Goal: Task Accomplishment & Management: Manage account settings

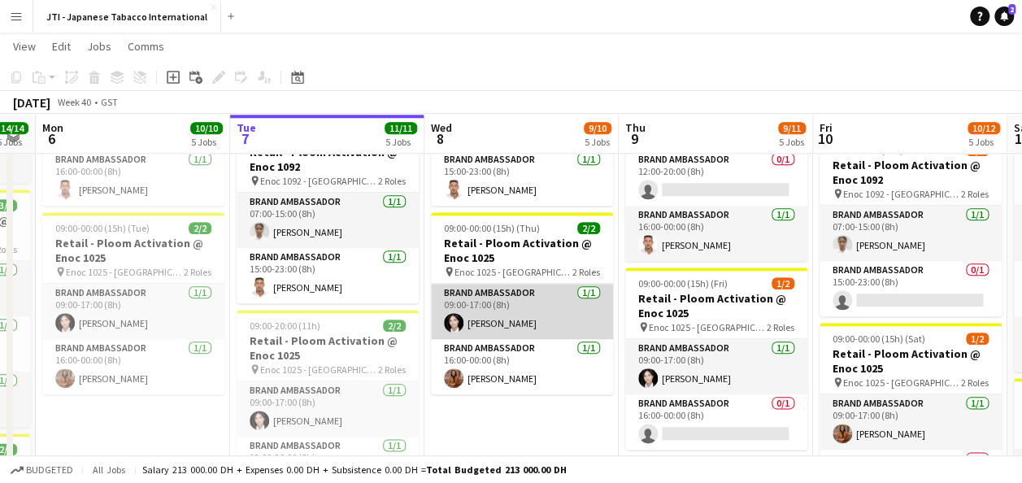
scroll to position [806, 0]
click at [506, 318] on app-card-role "Brand Ambassador [DATE] 09:00-17:00 (8h) [PERSON_NAME]" at bounding box center [522, 310] width 182 height 55
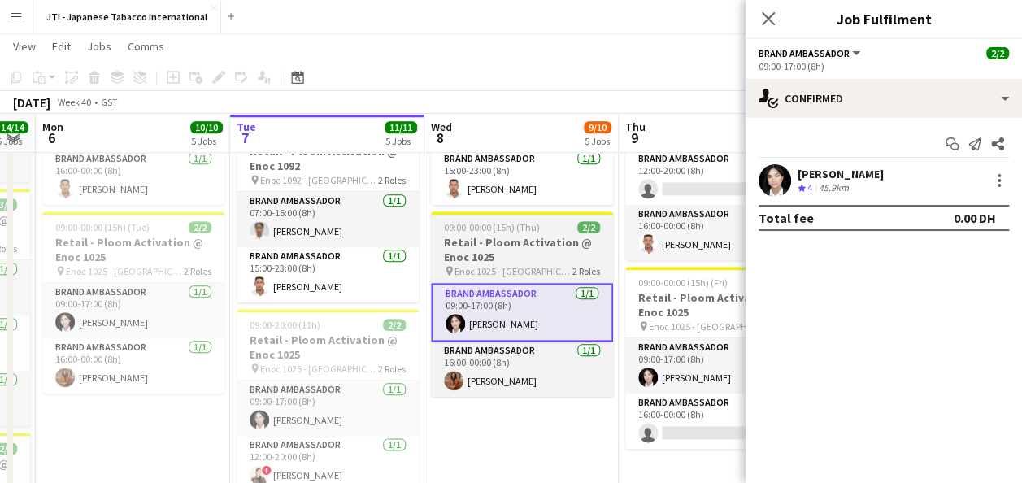
click at [523, 235] on h3 "Retail - Ploom Activation @ Enoc 1025" at bounding box center [522, 249] width 182 height 29
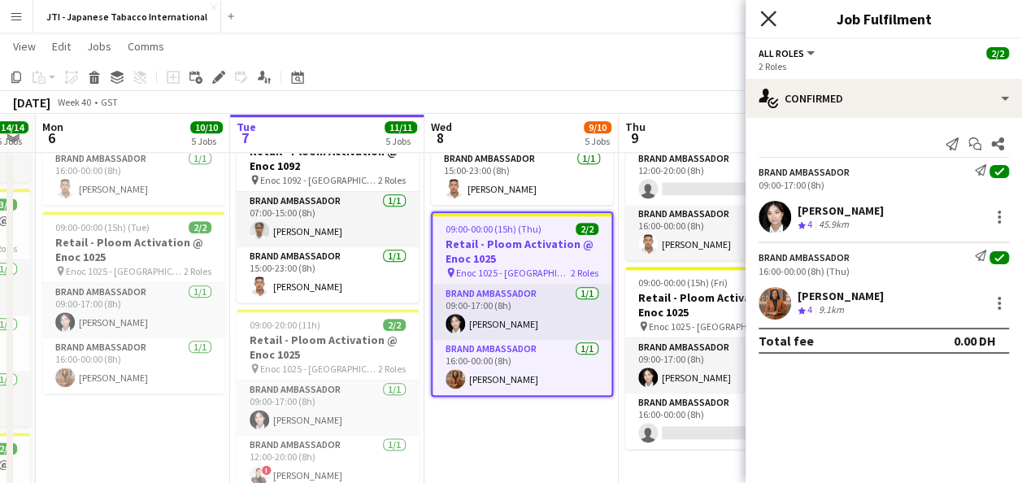
click at [772, 20] on icon "Close pop-in" at bounding box center [767, 18] width 15 height 15
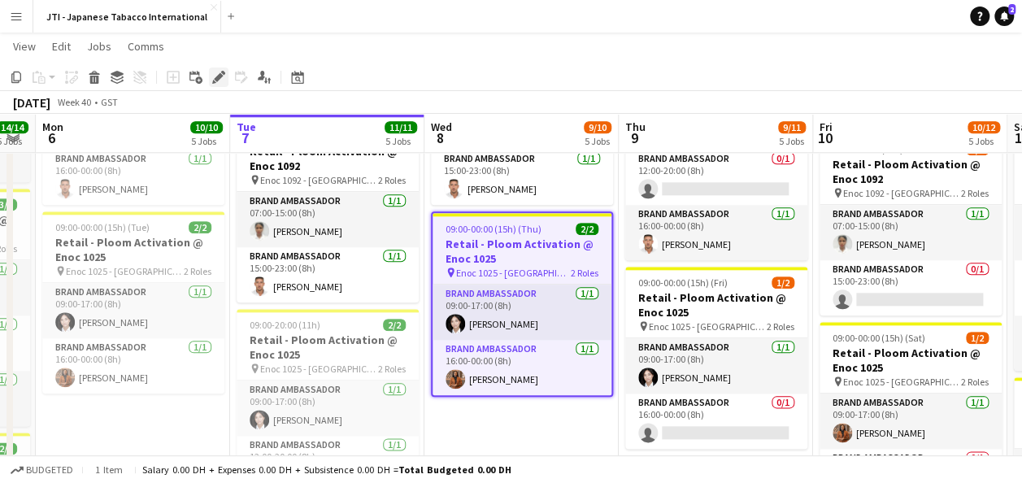
click at [219, 76] on icon at bounding box center [218, 77] width 9 height 9
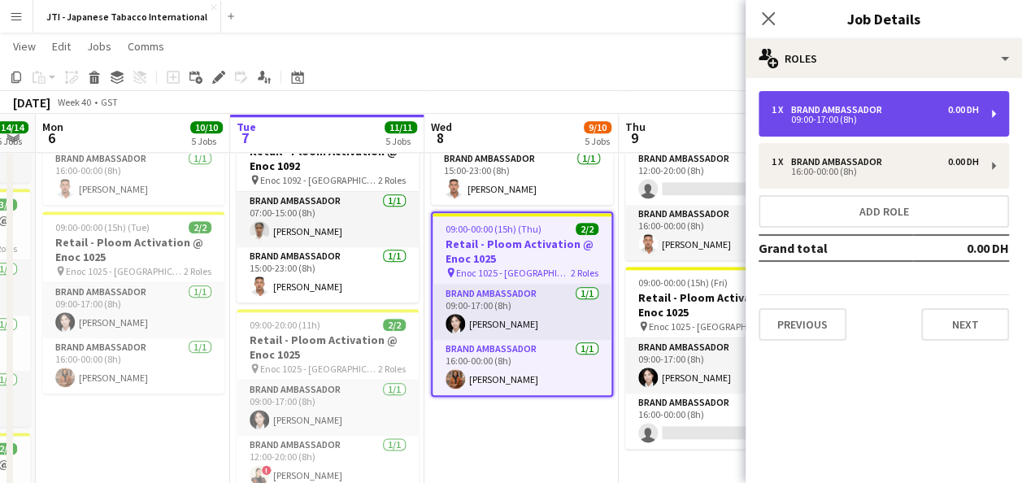
click at [831, 106] on div "Brand Ambassador" at bounding box center [840, 109] width 98 height 11
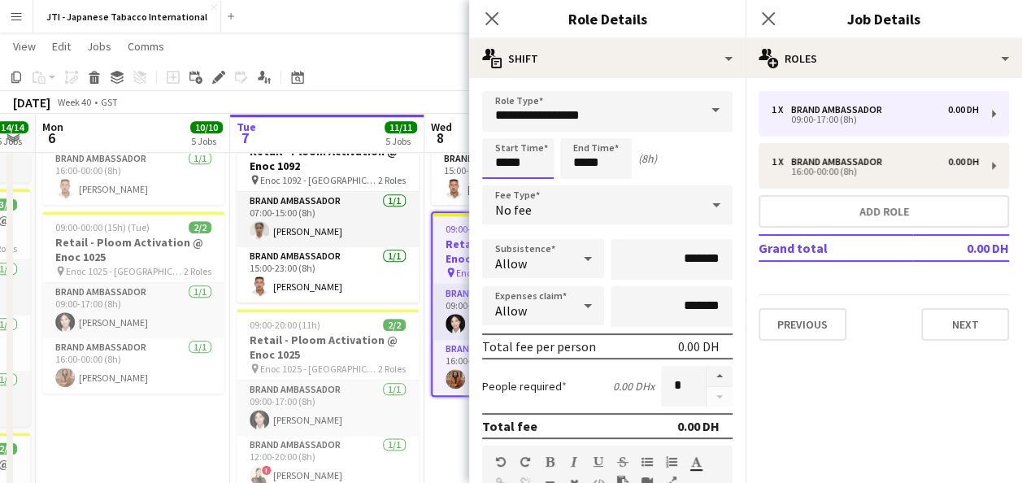
click at [516, 158] on input "*****" at bounding box center [518, 158] width 72 height 41
click at [502, 185] on div at bounding box center [501, 187] width 33 height 16
type input "*****"
click at [502, 185] on div at bounding box center [501, 187] width 33 height 16
click at [577, 164] on input "*****" at bounding box center [596, 158] width 72 height 41
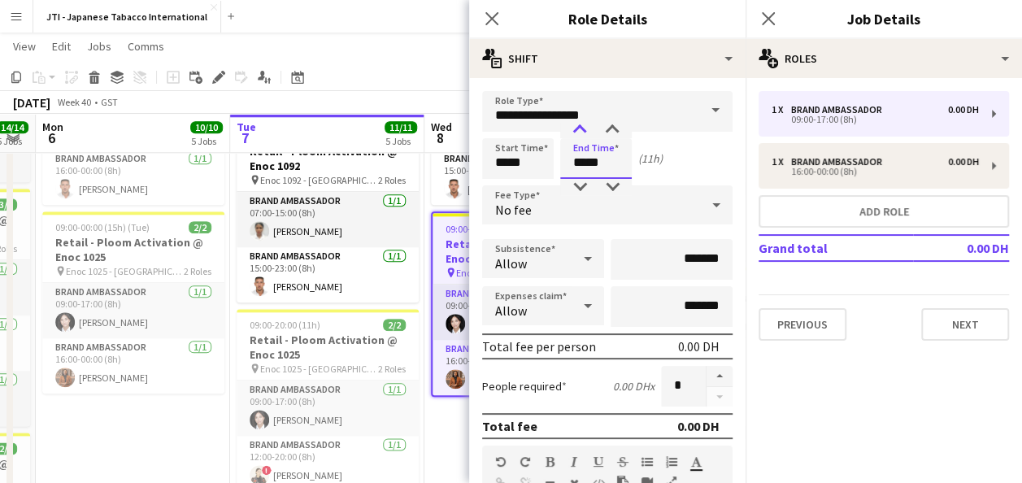
click at [580, 123] on div at bounding box center [579, 130] width 33 height 16
click at [581, 185] on div at bounding box center [579, 187] width 33 height 16
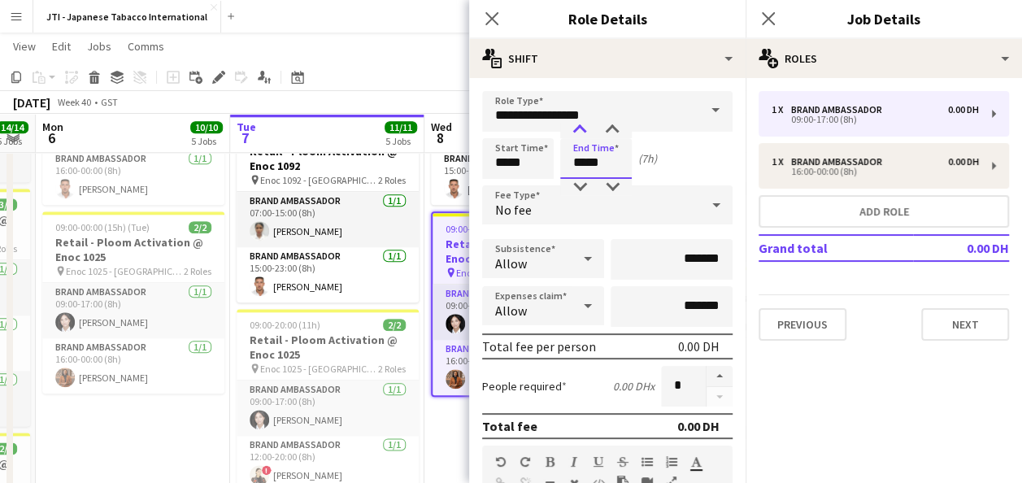
type input "*****"
click at [581, 128] on div at bounding box center [579, 130] width 33 height 16
click at [498, 20] on icon "Close pop-in" at bounding box center [491, 18] width 15 height 15
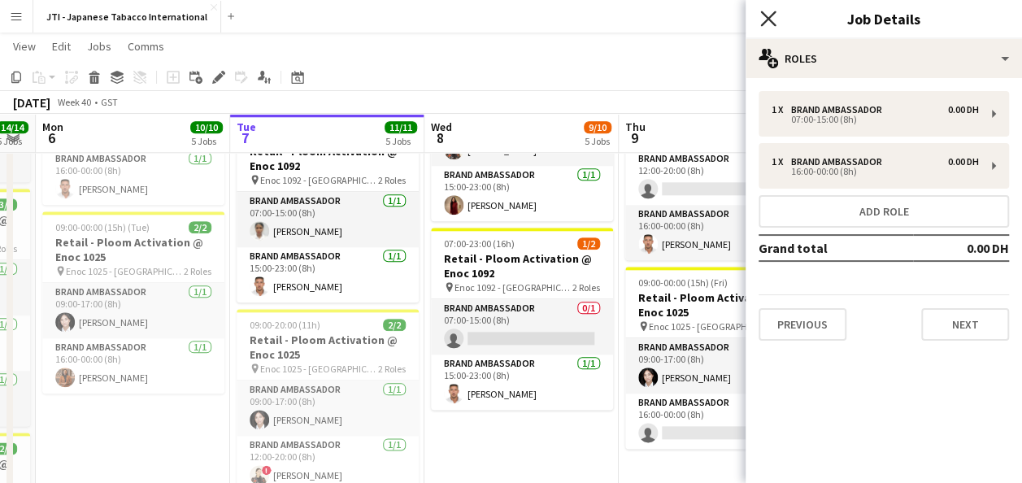
click at [766, 13] on icon "Close pop-in" at bounding box center [767, 18] width 15 height 15
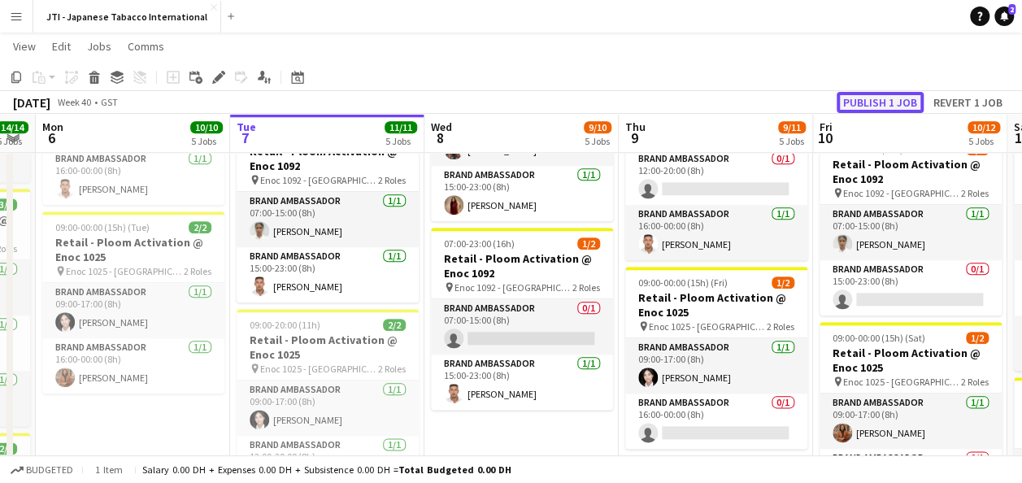
click at [898, 100] on button "Publish 1 job" at bounding box center [879, 102] width 87 height 21
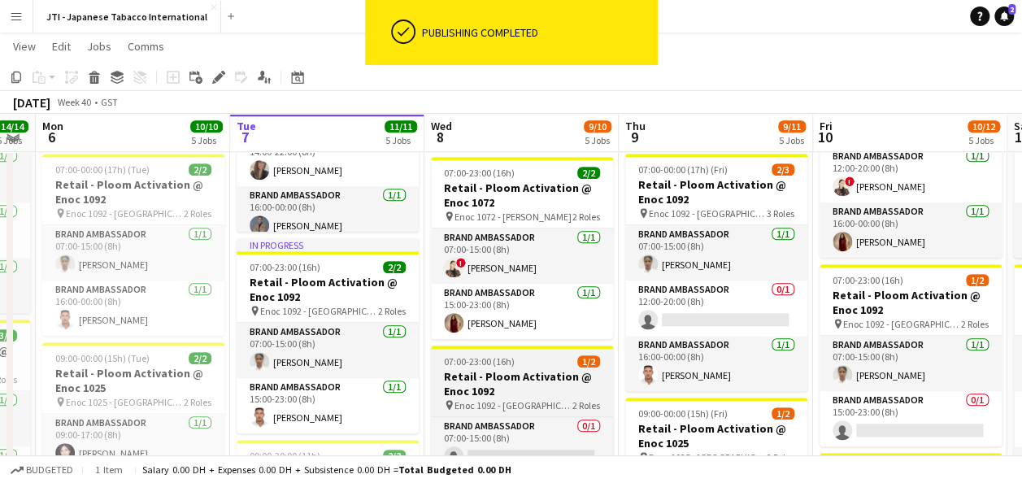
scroll to position [675, 0]
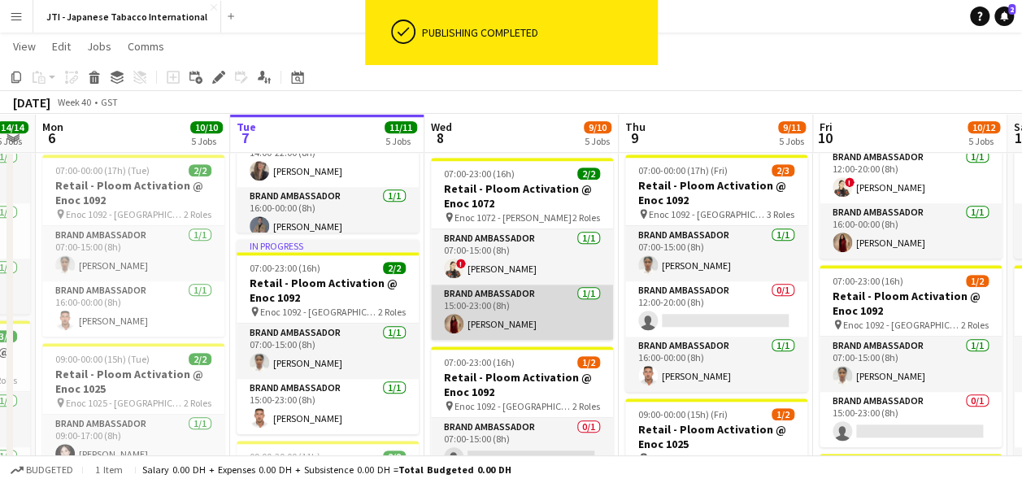
click at [510, 311] on app-card-role "Brand Ambassador [DATE] 15:00-23:00 (8h) [PERSON_NAME]" at bounding box center [522, 311] width 182 height 55
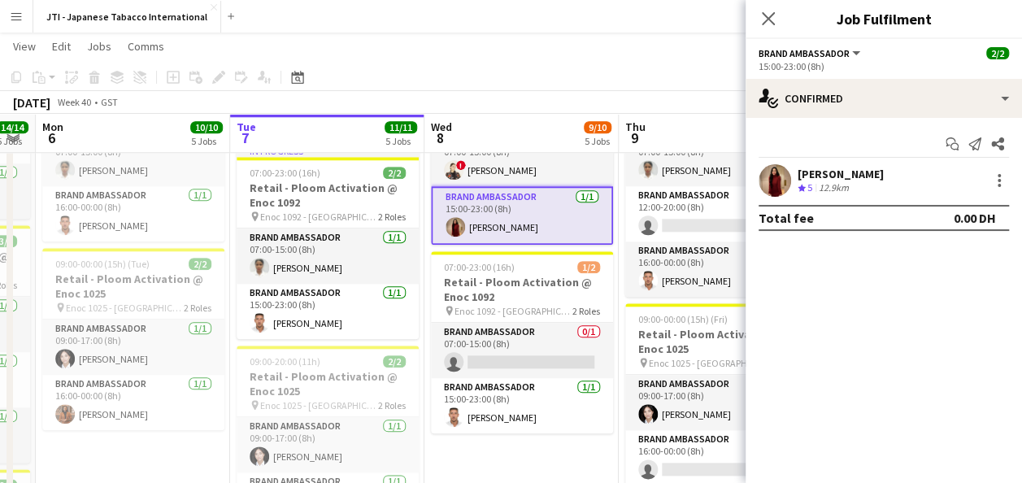
scroll to position [771, 0]
click at [1003, 176] on div at bounding box center [999, 181] width 20 height 20
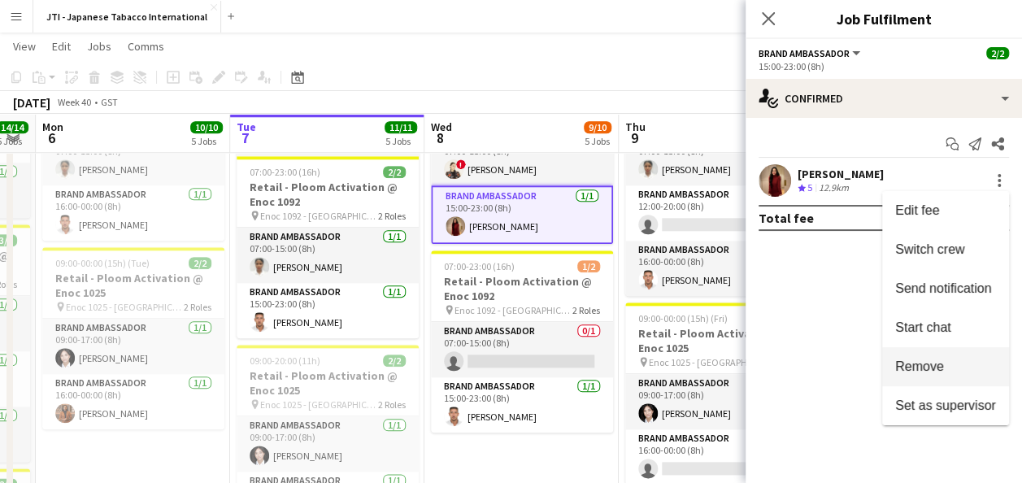
click at [926, 366] on span "Remove" at bounding box center [919, 366] width 49 height 14
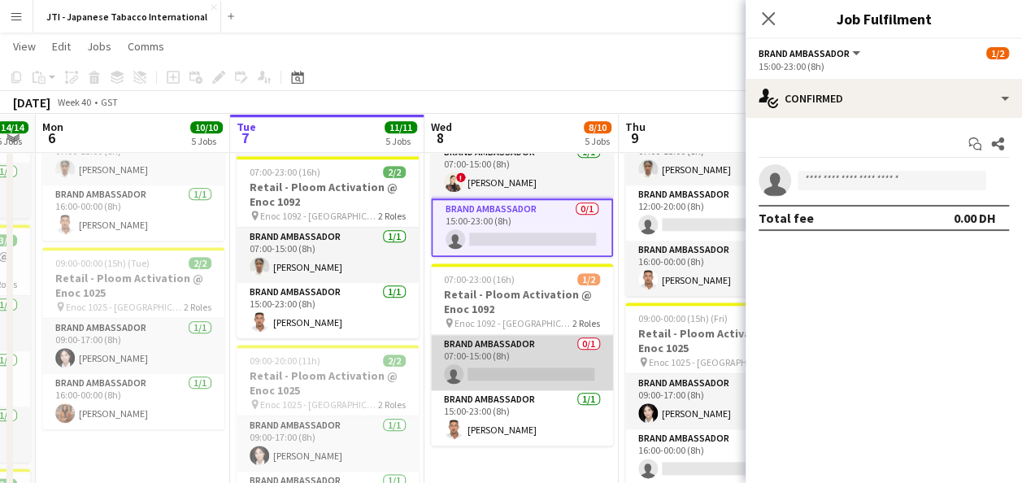
click at [516, 364] on app-card-role "Brand Ambassador 0/1 07:00-15:00 (8h) single-neutral-actions" at bounding box center [522, 362] width 182 height 55
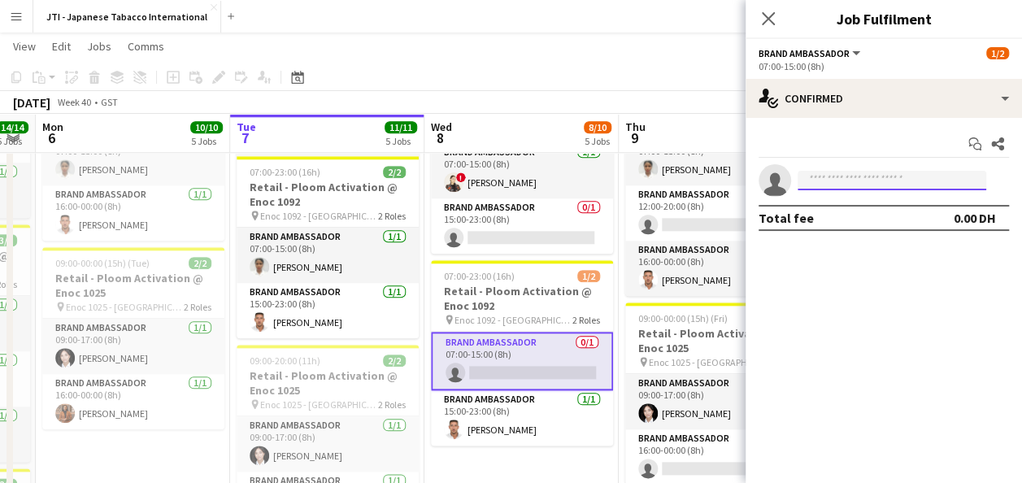
click at [862, 181] on input at bounding box center [891, 181] width 189 height 20
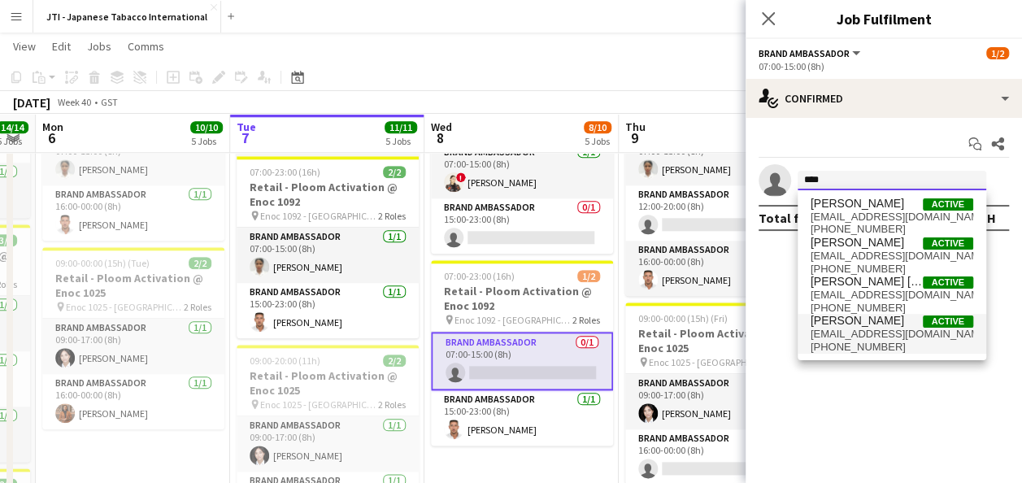
type input "****"
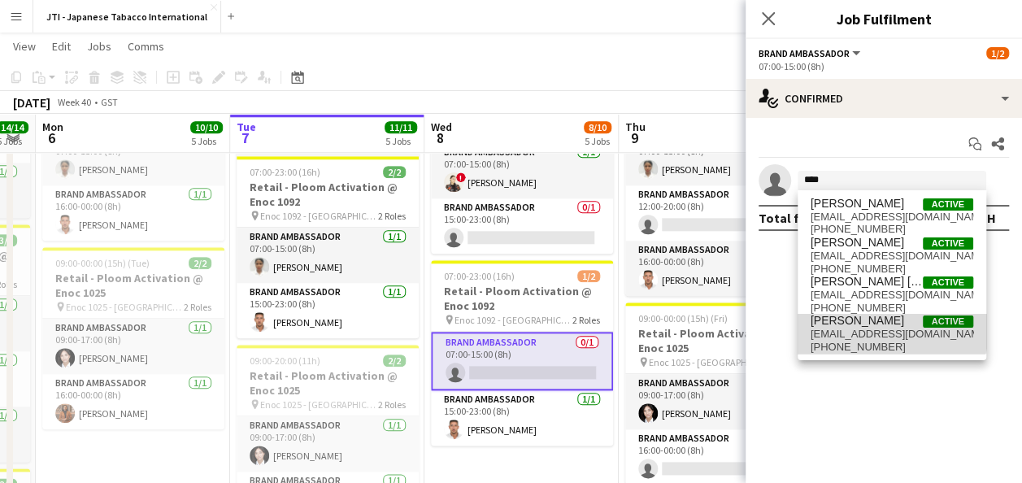
click at [863, 324] on span "[PERSON_NAME]" at bounding box center [856, 321] width 93 height 14
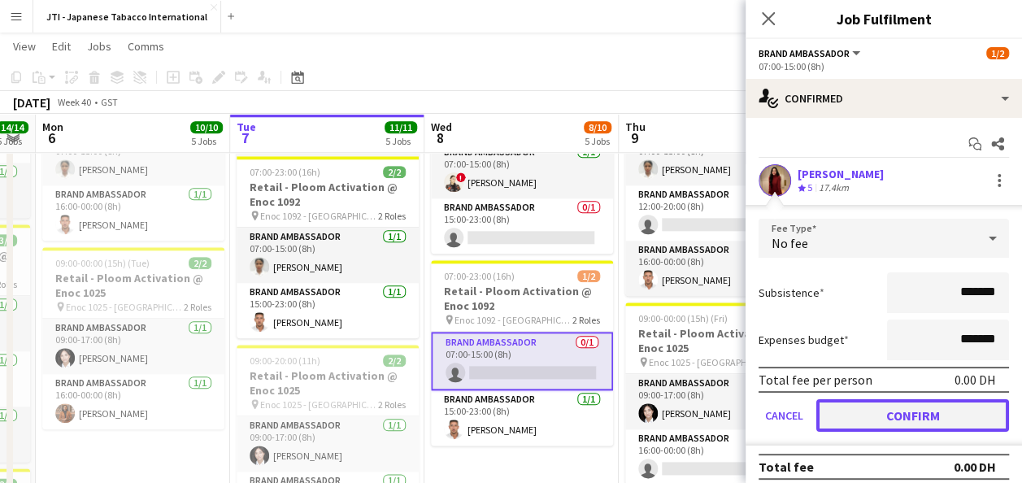
click at [889, 421] on button "Confirm" at bounding box center [912, 415] width 193 height 33
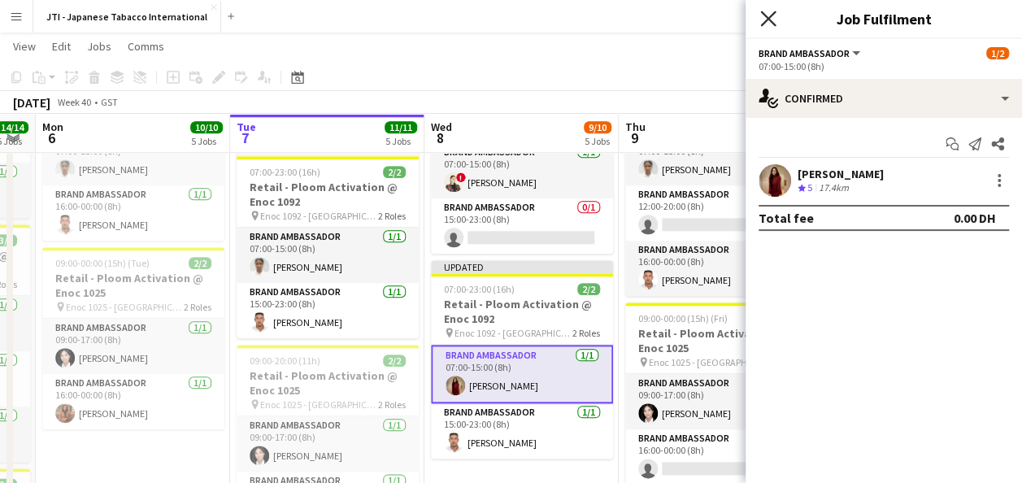
click at [766, 11] on icon "Close pop-in" at bounding box center [767, 18] width 15 height 15
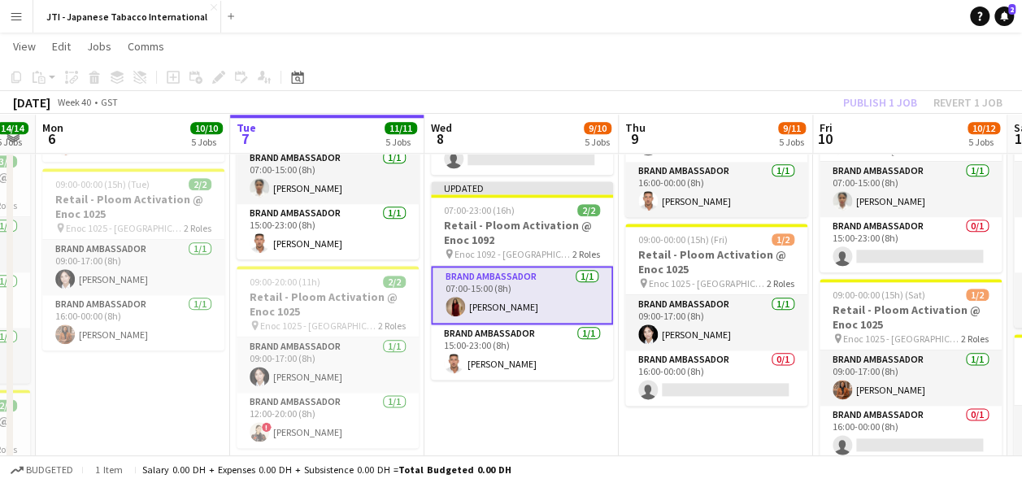
scroll to position [850, 0]
click at [550, 407] on app-date-cell "07:00-00:00 (17h) (Thu) 2/2 Retail - Ploom Activation @ Enoc 1025 pin Enoc 1025…" at bounding box center [521, 8] width 194 height 1203
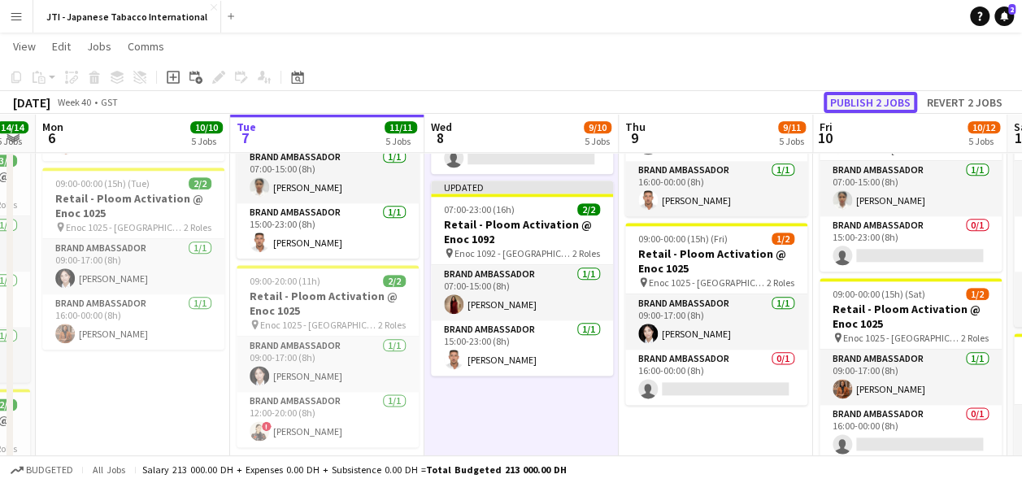
click at [888, 104] on button "Publish 2 jobs" at bounding box center [869, 102] width 93 height 21
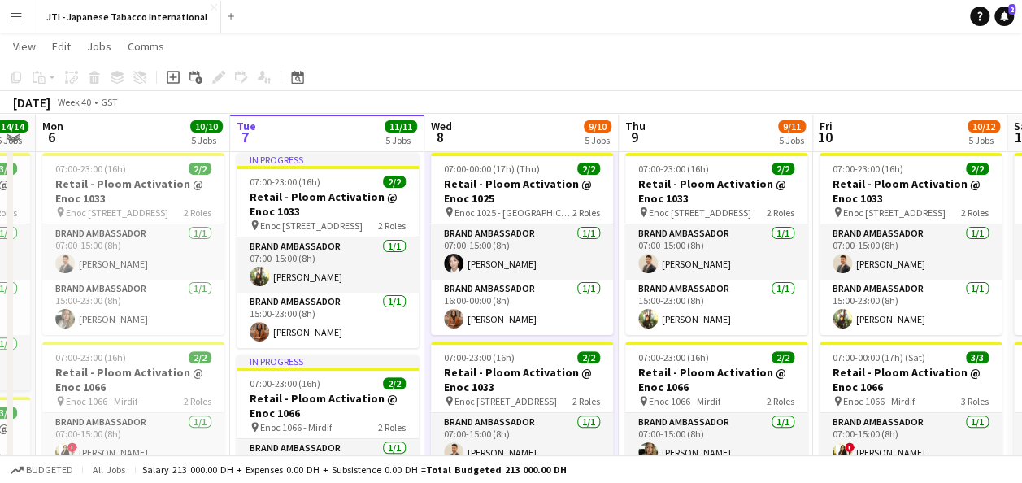
scroll to position [110, 0]
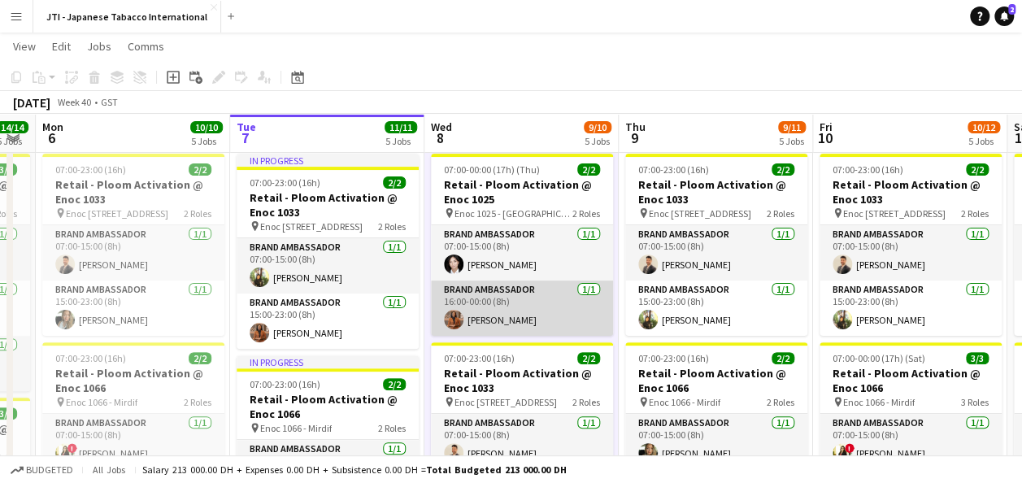
click at [533, 294] on app-card-role "Brand Ambassador [DATE] 16:00-00:00 (8h) [PERSON_NAME]" at bounding box center [522, 307] width 182 height 55
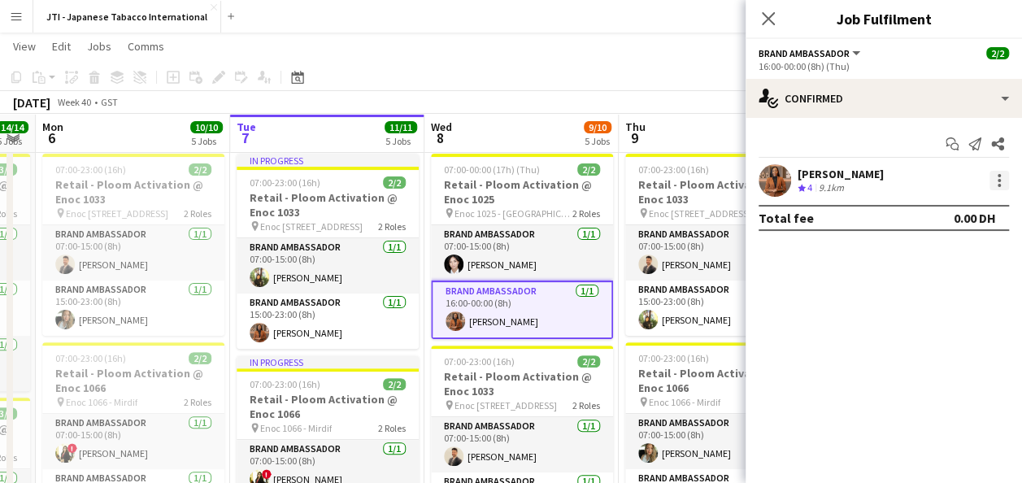
click at [999, 182] on div at bounding box center [999, 181] width 20 height 20
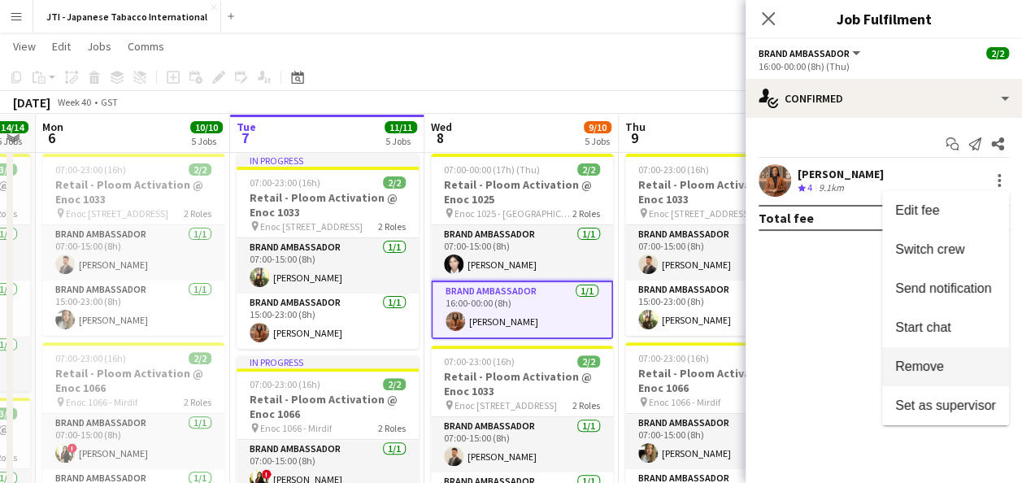
click at [940, 363] on span "Remove" at bounding box center [919, 366] width 49 height 14
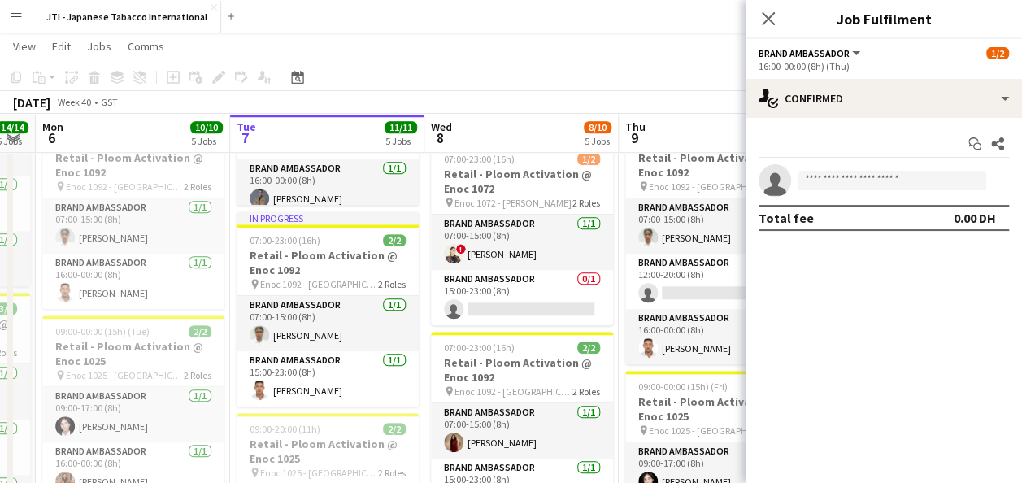
scroll to position [703, 0]
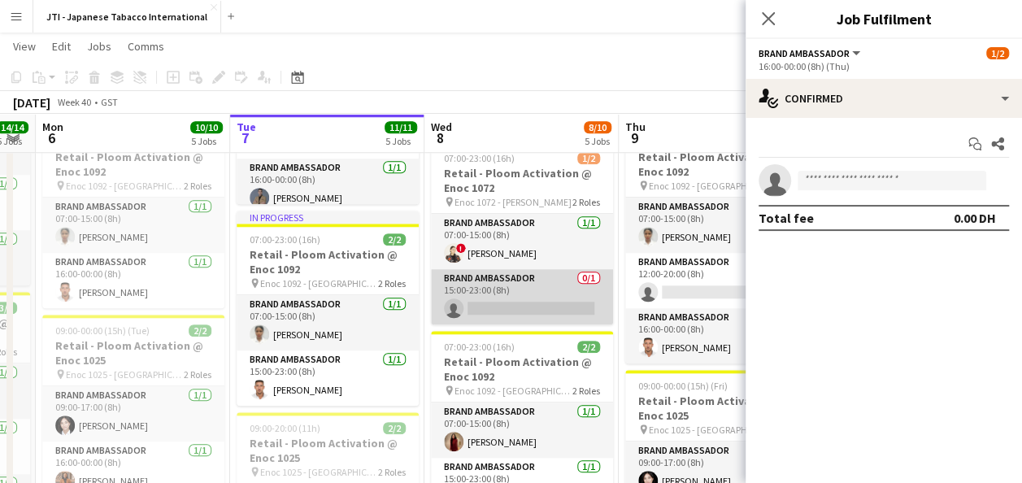
click at [514, 304] on app-card-role "Brand Ambassador 0/1 15:00-23:00 (8h) single-neutral-actions" at bounding box center [522, 296] width 182 height 55
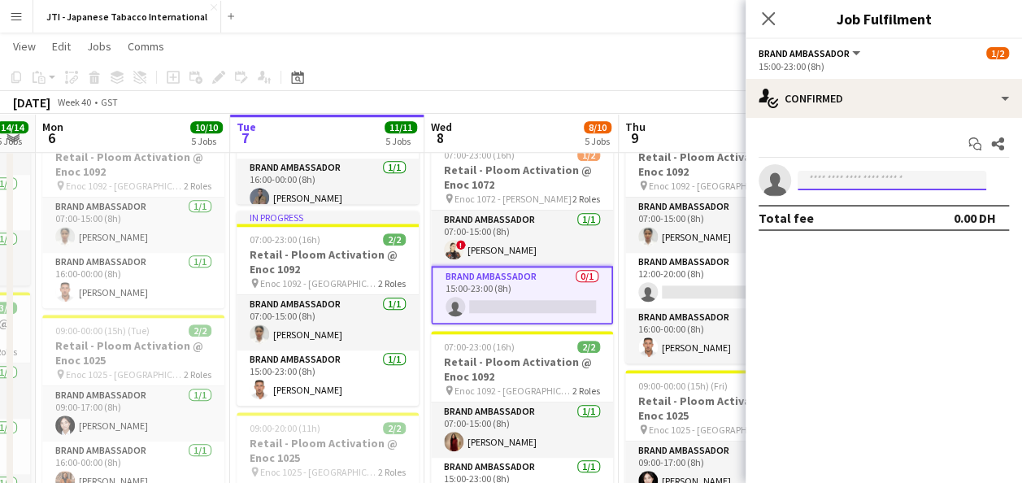
click at [864, 181] on input at bounding box center [891, 181] width 189 height 20
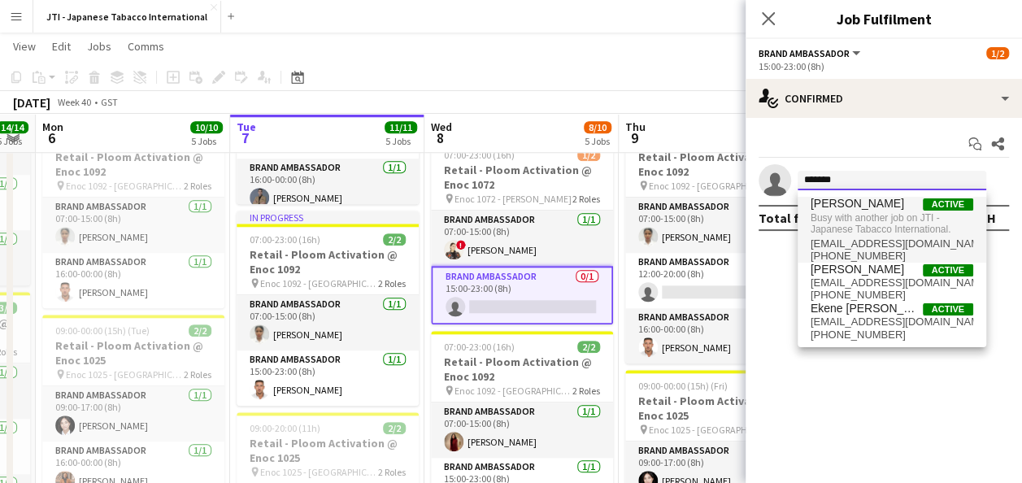
drag, startPoint x: 864, startPoint y: 181, endPoint x: 863, endPoint y: 211, distance: 30.1
click at [863, 211] on body "Menu Boards Boards Boards All jobs Status Workforce Workforce My Workforce Recr…" at bounding box center [511, 78] width 1022 height 1562
type input "*******"
click at [868, 212] on span "Busy with another job on JTI - Japanese Tabacco International." at bounding box center [891, 224] width 163 height 27
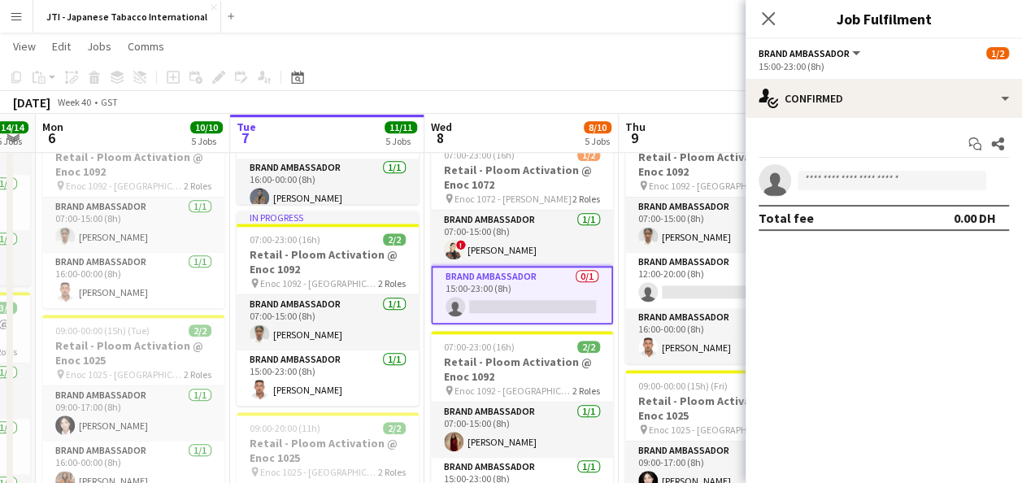
click at [631, 46] on app-page-menu "View Day view expanded Day view collapsed Month view Date picker Jump to [DATE]…" at bounding box center [511, 48] width 1022 height 31
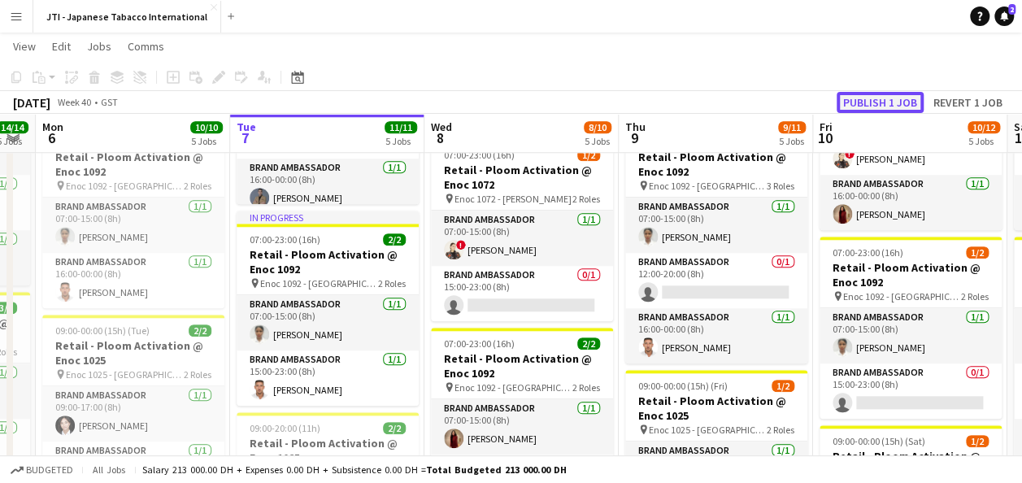
click at [863, 104] on button "Publish 1 job" at bounding box center [879, 102] width 87 height 21
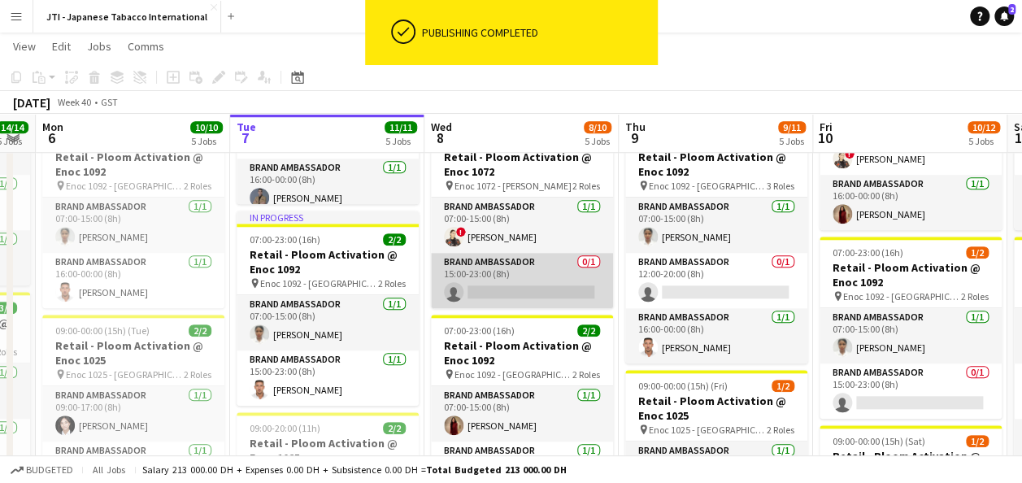
click at [515, 280] on app-card-role "Brand Ambassador 0/1 15:00-23:00 (8h) single-neutral-actions" at bounding box center [522, 280] width 182 height 55
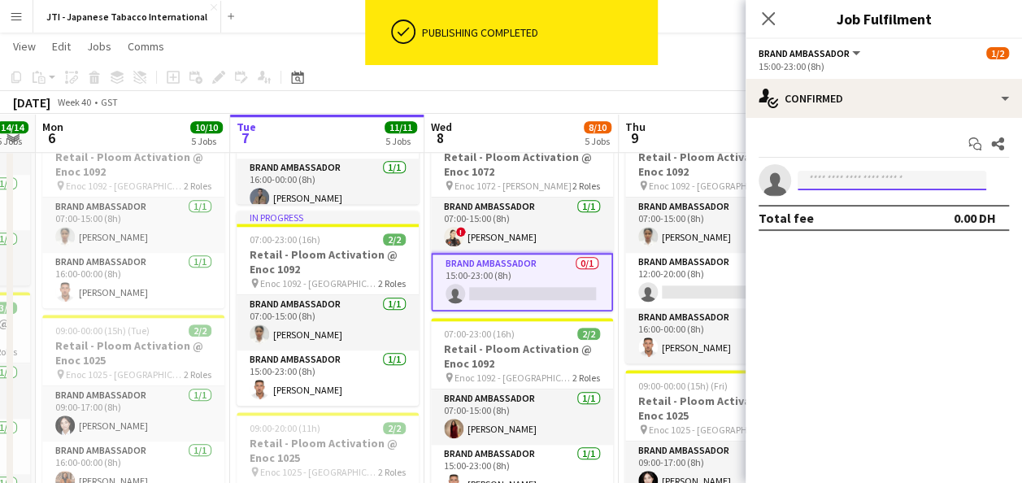
click at [843, 180] on input at bounding box center [891, 181] width 189 height 20
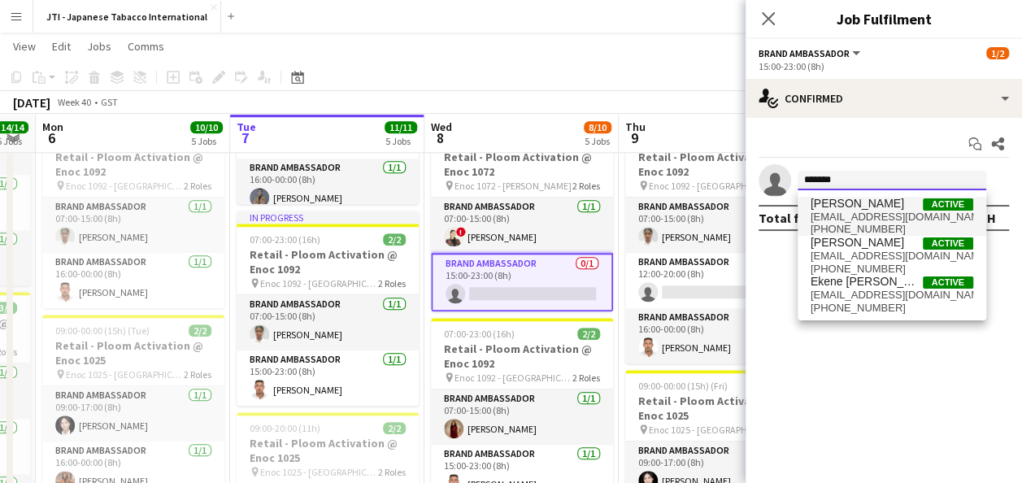
type input "*******"
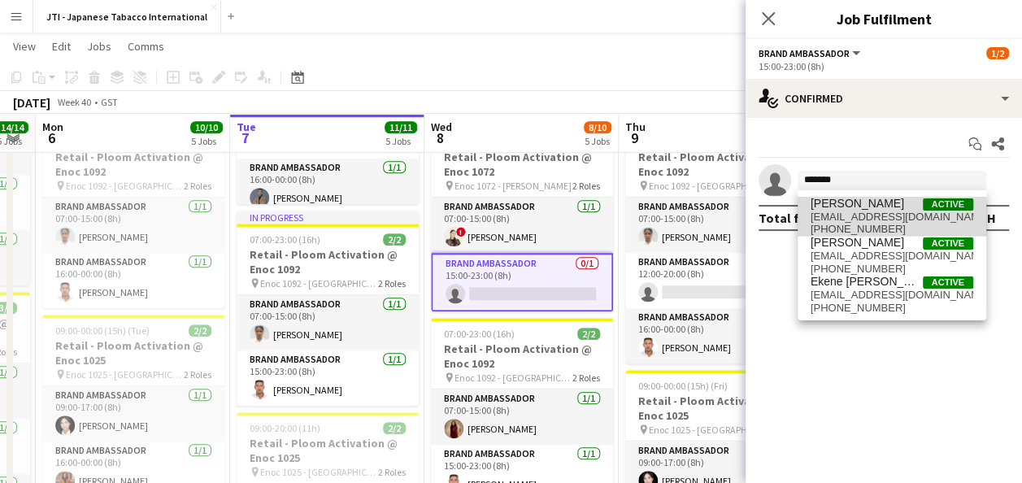
click at [852, 219] on span "[EMAIL_ADDRESS][DOMAIN_NAME]" at bounding box center [891, 217] width 163 height 13
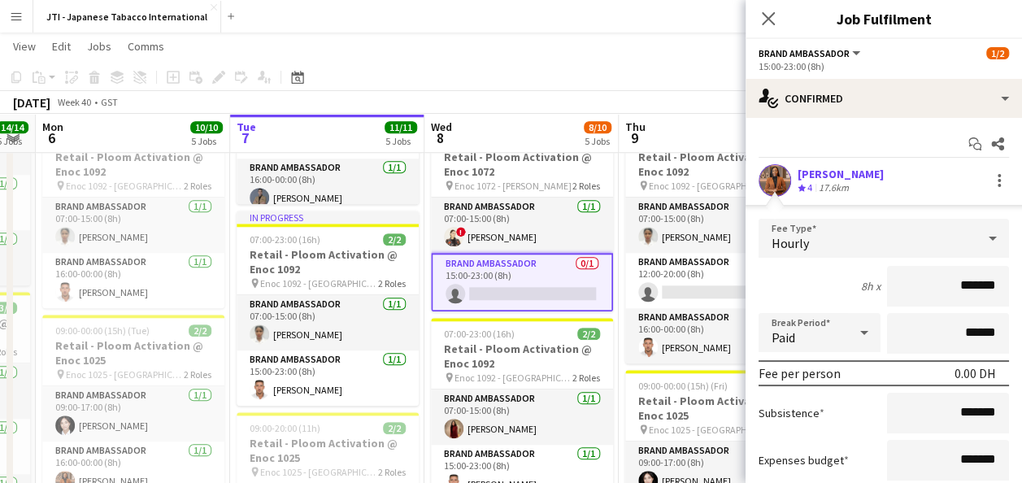
scroll to position [129, 0]
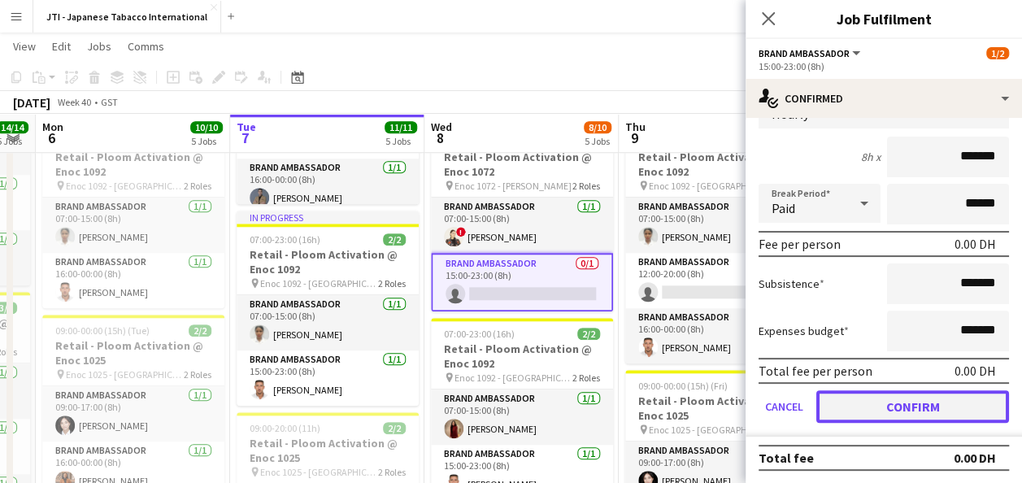
click at [898, 399] on button "Confirm" at bounding box center [912, 406] width 193 height 33
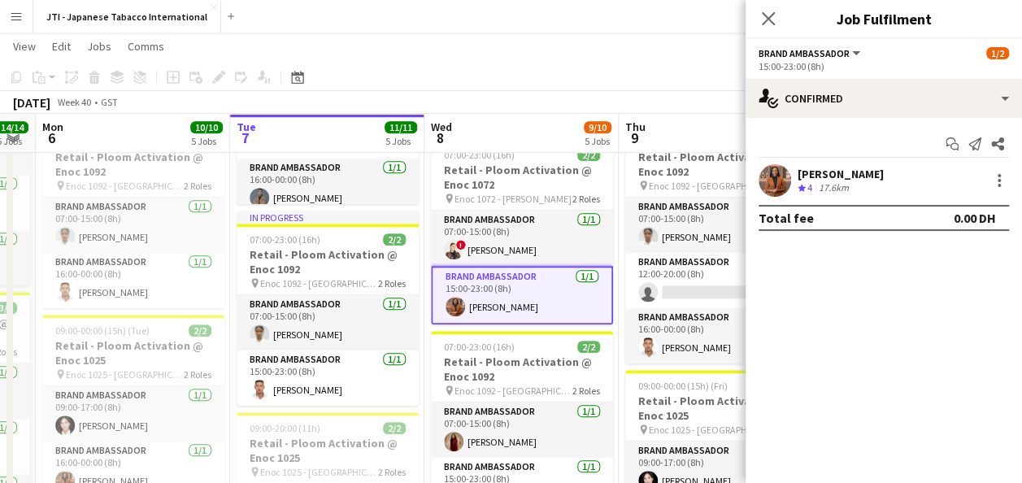
scroll to position [0, 0]
click at [774, 19] on icon "Close pop-in" at bounding box center [767, 18] width 15 height 15
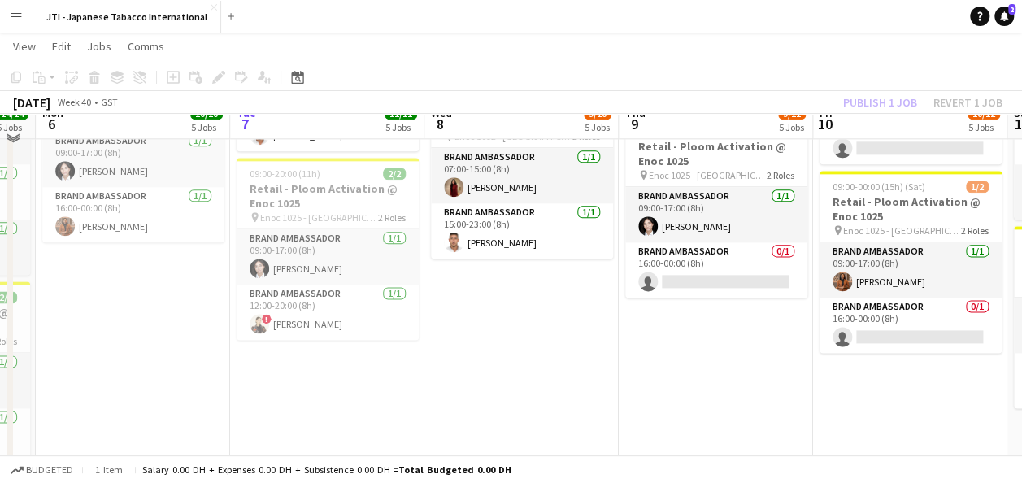
scroll to position [961, 0]
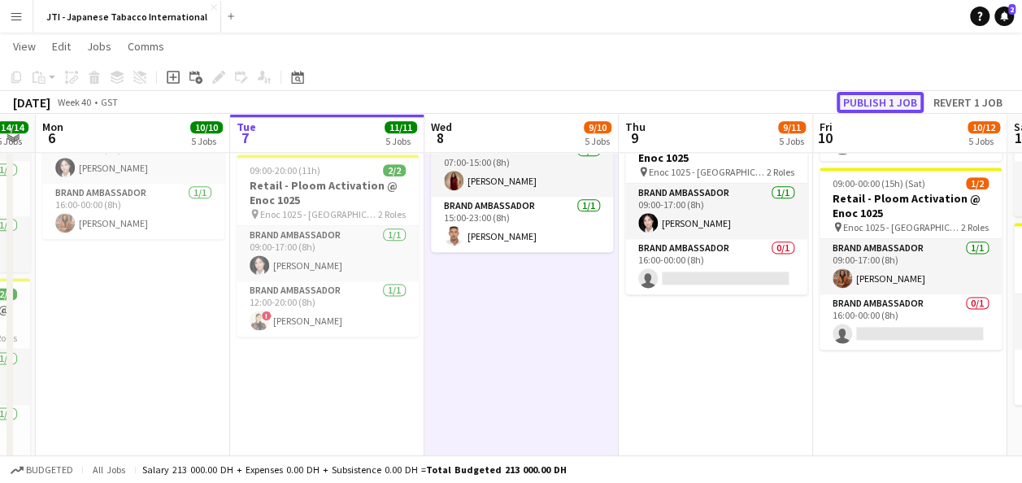
click at [866, 106] on button "Publish 1 job" at bounding box center [879, 102] width 87 height 21
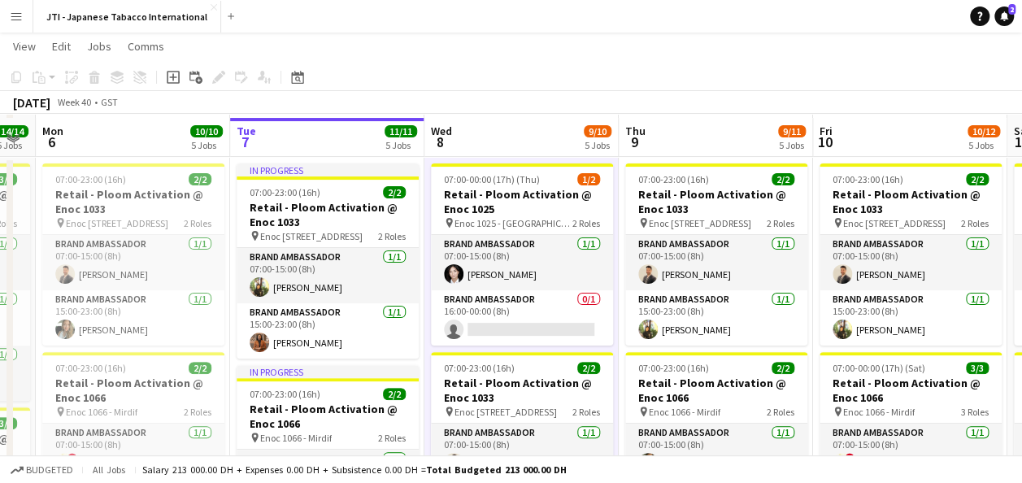
scroll to position [88, 0]
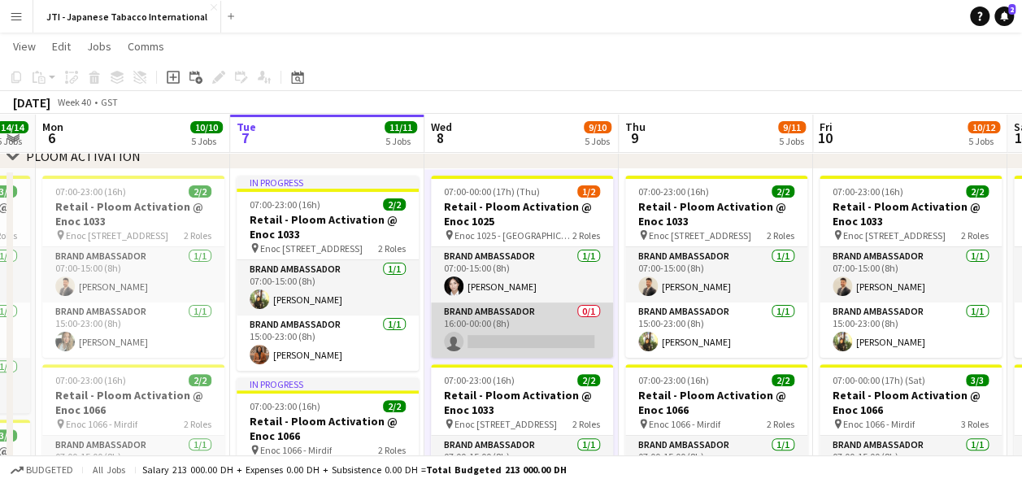
click at [518, 339] on app-card-role "Brand Ambassador 0/1 16:00-00:00 (8h) single-neutral-actions" at bounding box center [522, 329] width 182 height 55
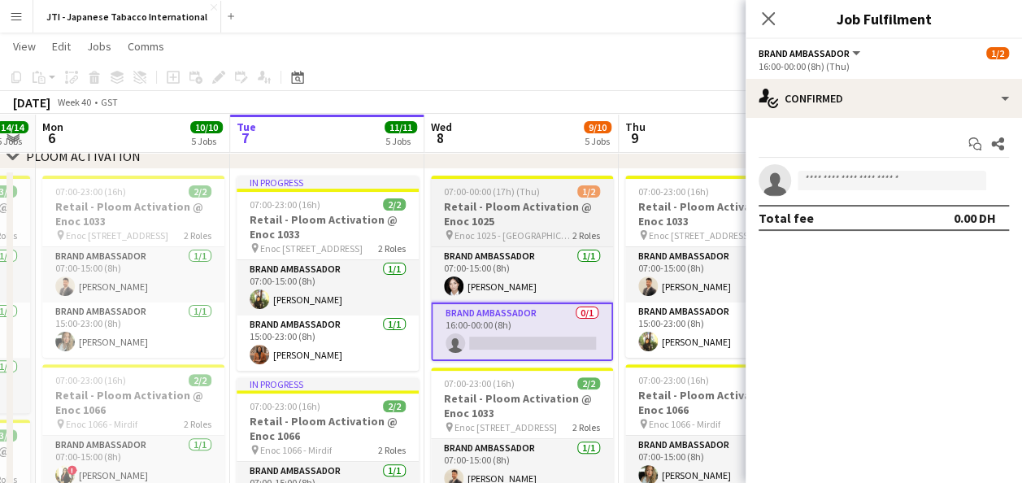
click at [515, 219] on h3 "Retail - Ploom Activation @ Enoc 1025" at bounding box center [522, 213] width 182 height 29
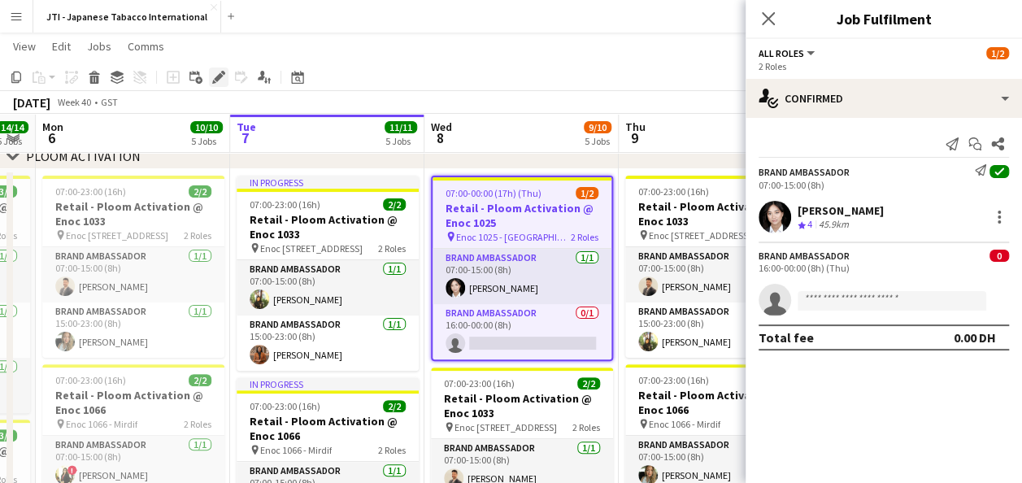
click at [219, 81] on icon "Edit" at bounding box center [218, 77] width 13 height 13
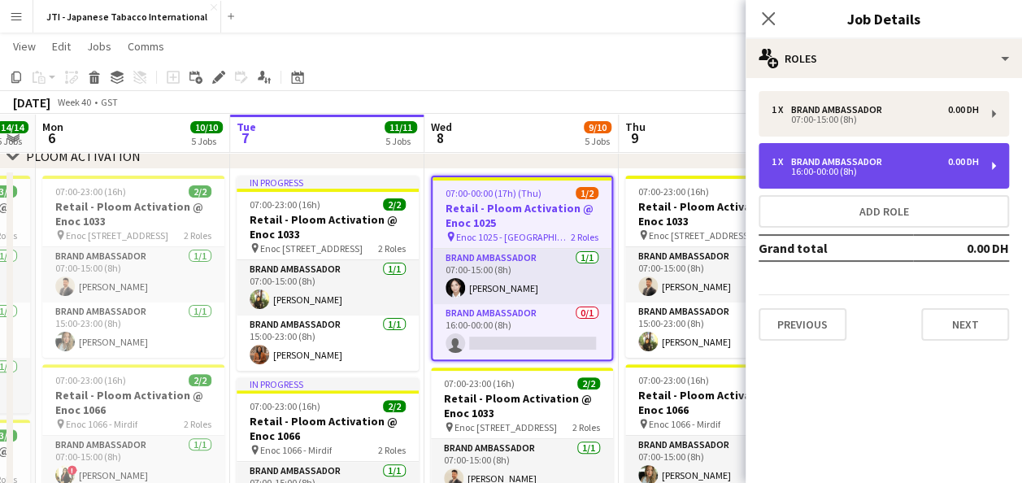
click at [872, 167] on div "16:00-00:00 (8h)" at bounding box center [874, 171] width 207 height 8
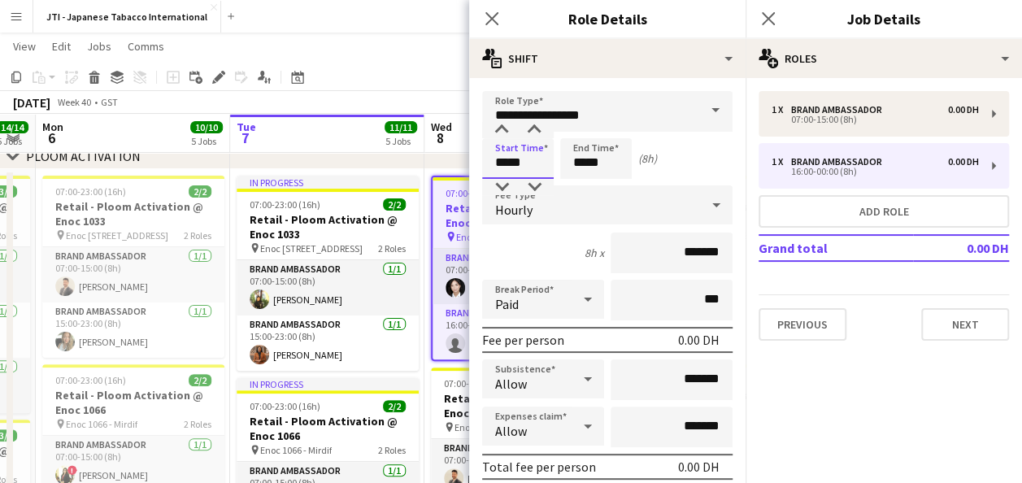
click at [513, 153] on input "*****" at bounding box center [518, 158] width 72 height 41
type input "*****"
click at [506, 187] on div at bounding box center [501, 187] width 33 height 16
click at [583, 156] on input "*****" at bounding box center [596, 158] width 72 height 41
click at [580, 128] on div at bounding box center [579, 130] width 33 height 16
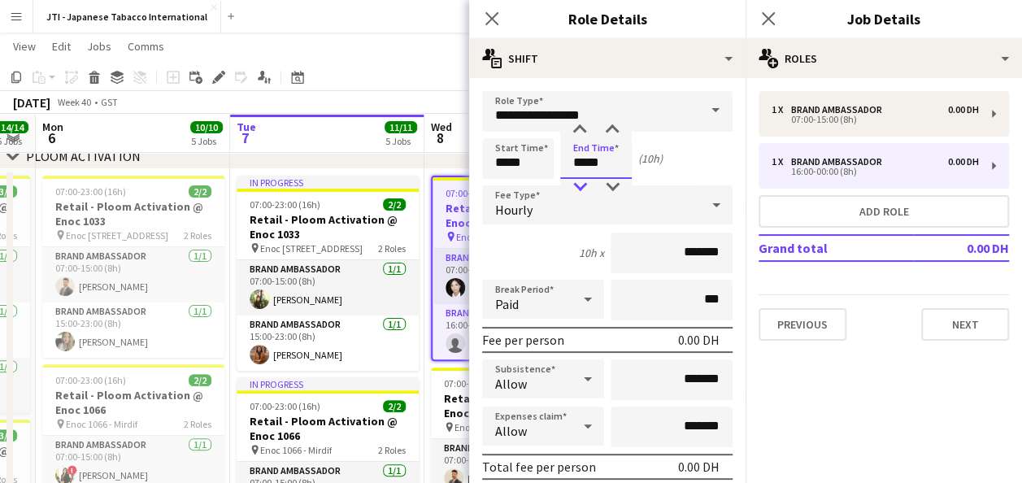
click at [582, 185] on div at bounding box center [579, 187] width 33 height 16
type input "*****"
click at [582, 185] on div at bounding box center [579, 187] width 33 height 16
click at [495, 18] on icon "Close pop-in" at bounding box center [491, 18] width 15 height 15
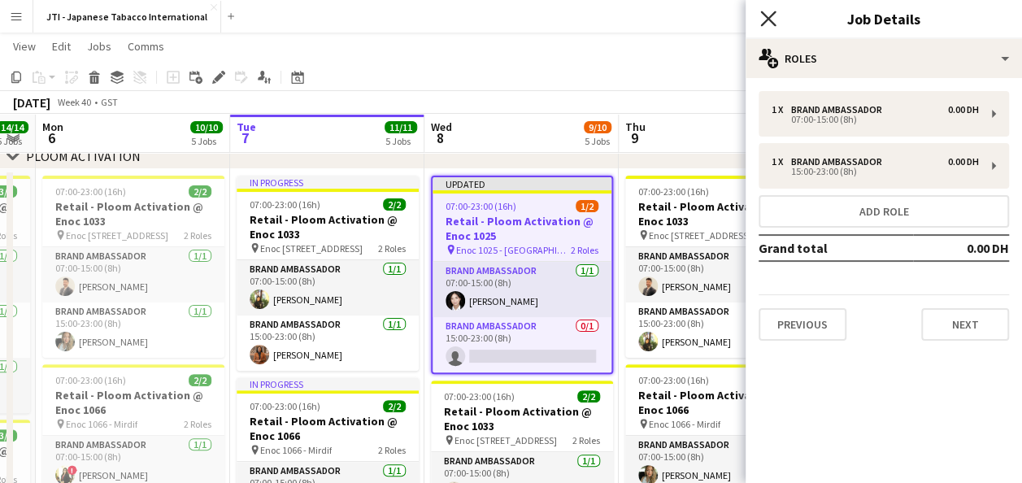
click at [764, 18] on icon "Close pop-in" at bounding box center [767, 18] width 15 height 15
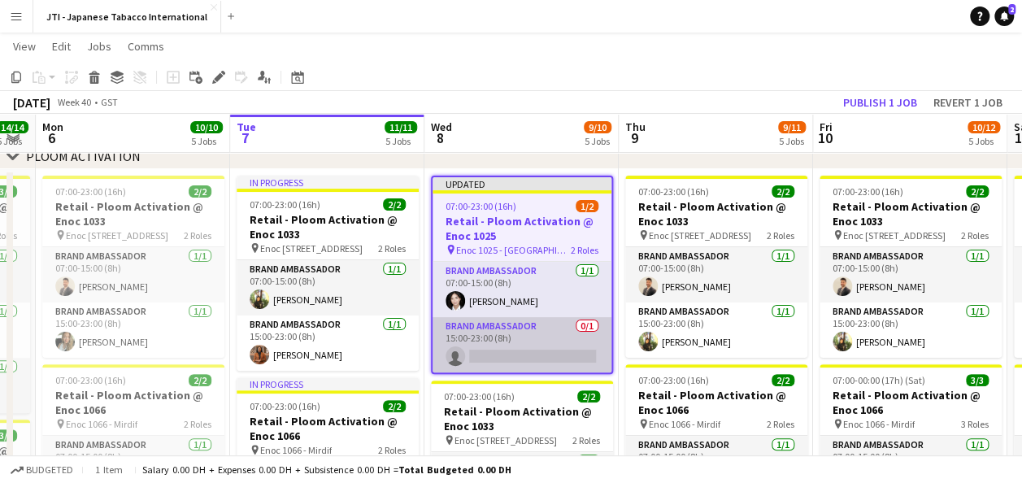
click at [524, 354] on app-card-role "Brand Ambassador 0/1 15:00-23:00 (8h) single-neutral-actions" at bounding box center [521, 344] width 179 height 55
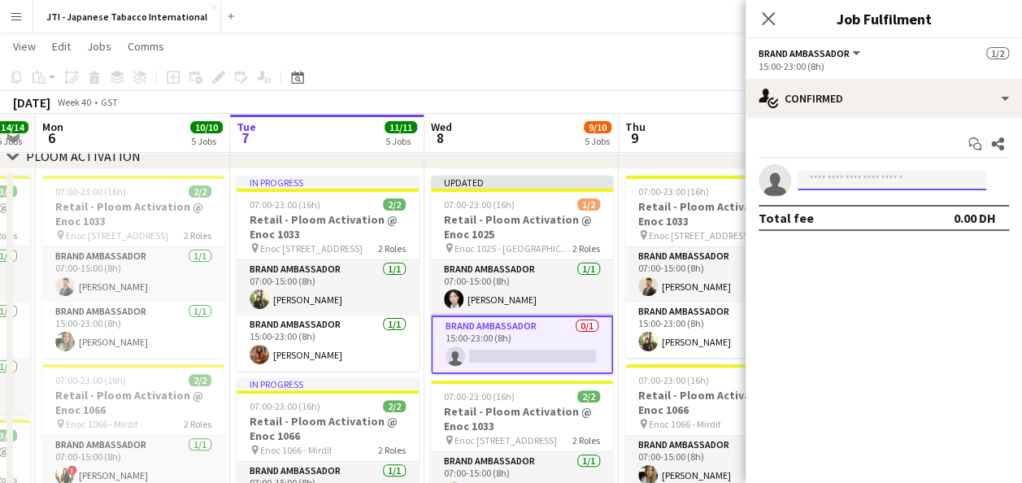
click at [860, 186] on input at bounding box center [891, 181] width 189 height 20
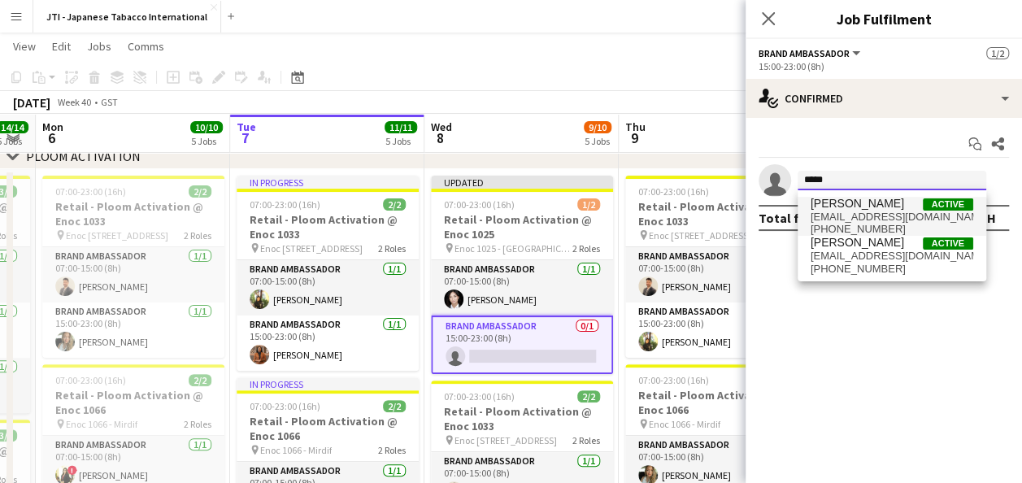
type input "*****"
click at [855, 211] on span "[EMAIL_ADDRESS][DOMAIN_NAME]" at bounding box center [891, 217] width 163 height 13
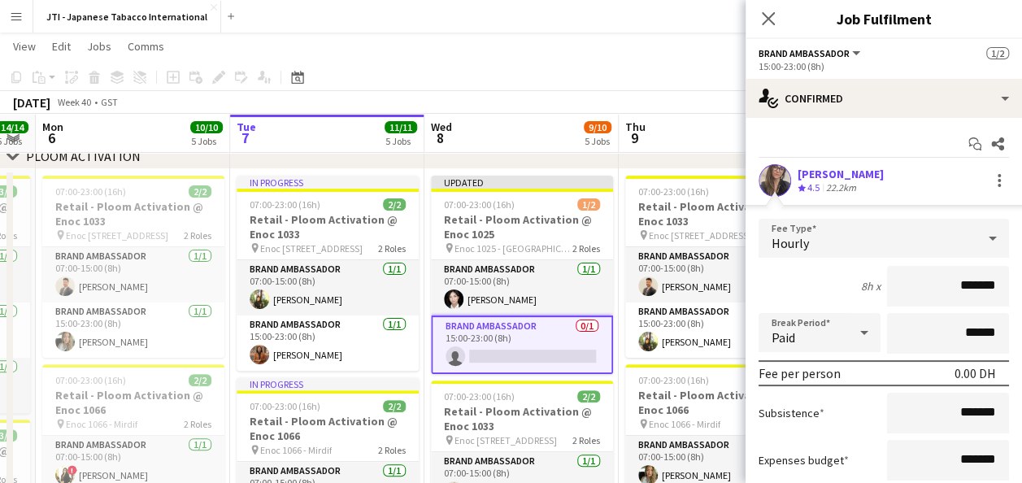
scroll to position [129, 0]
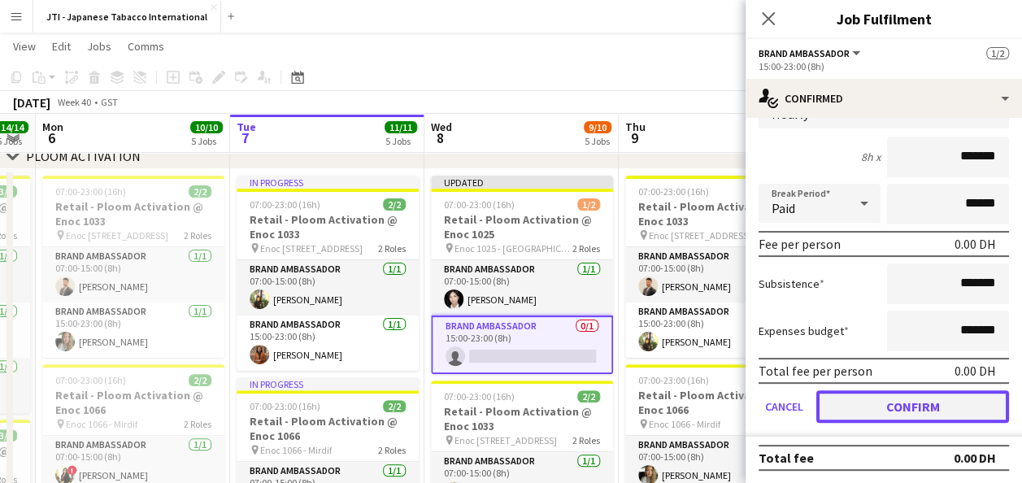
click at [910, 397] on button "Confirm" at bounding box center [912, 406] width 193 height 33
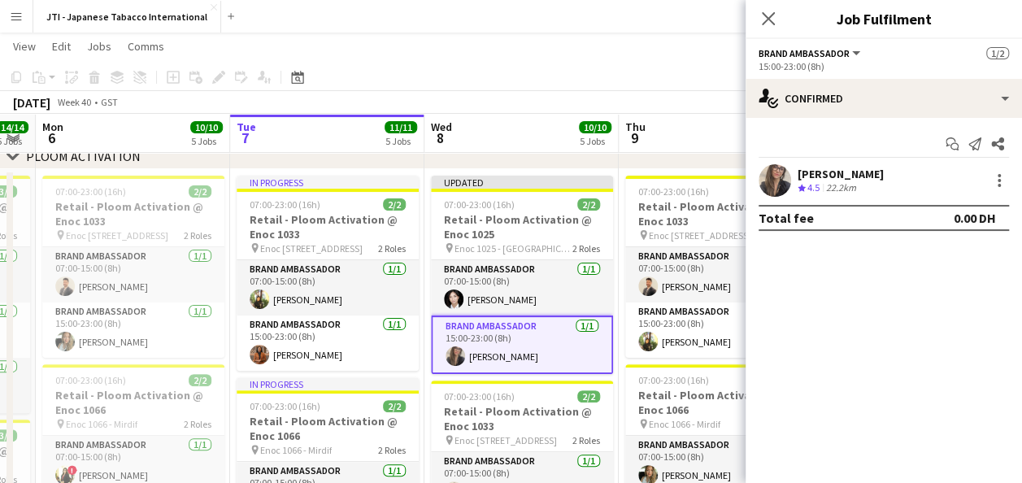
scroll to position [0, 0]
click at [770, 15] on icon at bounding box center [767, 18] width 15 height 15
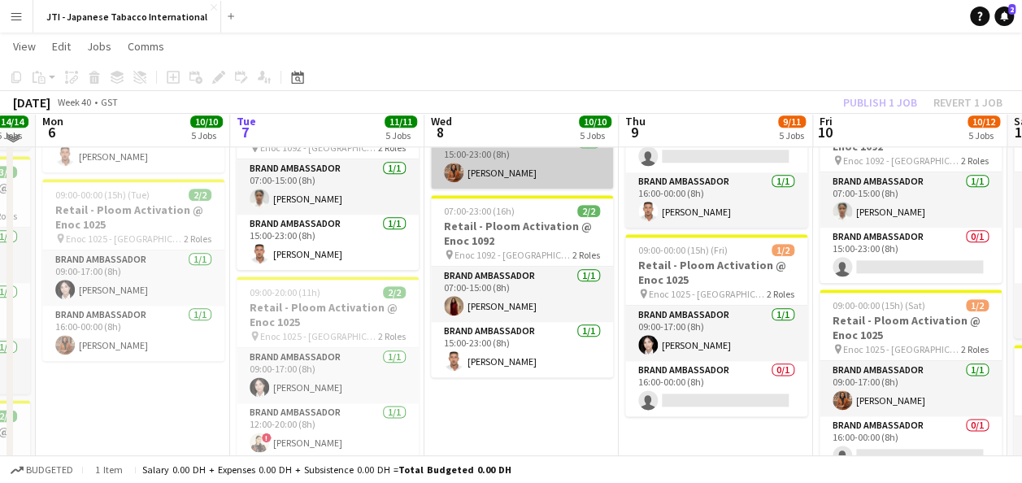
scroll to position [844, 0]
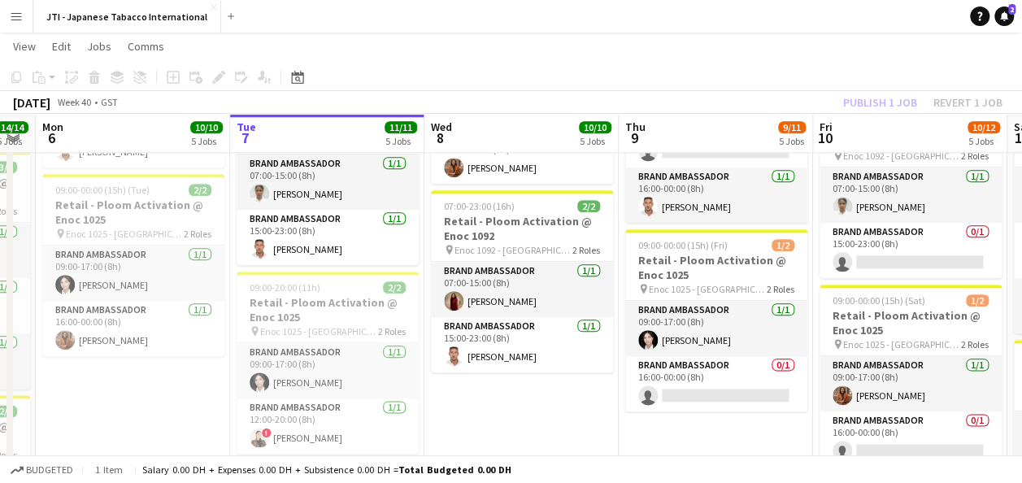
click at [547, 407] on app-date-cell "Updated 07:00-23:00 (16h) 2/2 Retail - Ploom Activation @ Enoc 1025 pin Enoc 10…" at bounding box center [521, 14] width 194 height 1203
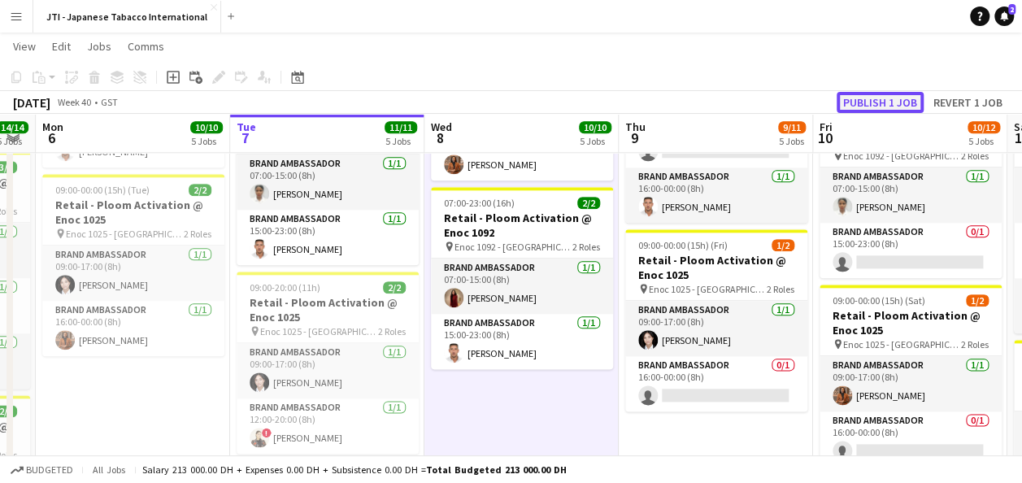
click at [869, 99] on button "Publish 1 job" at bounding box center [879, 102] width 87 height 21
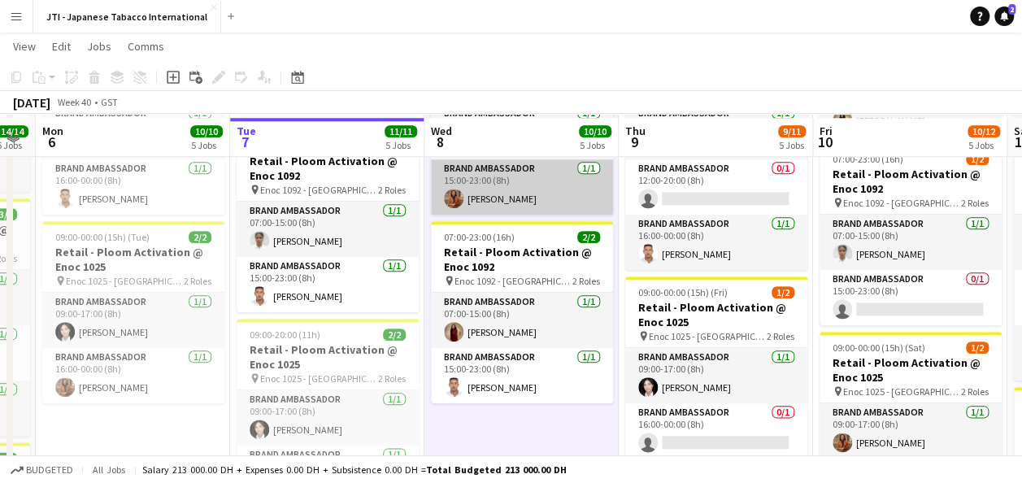
scroll to position [801, 0]
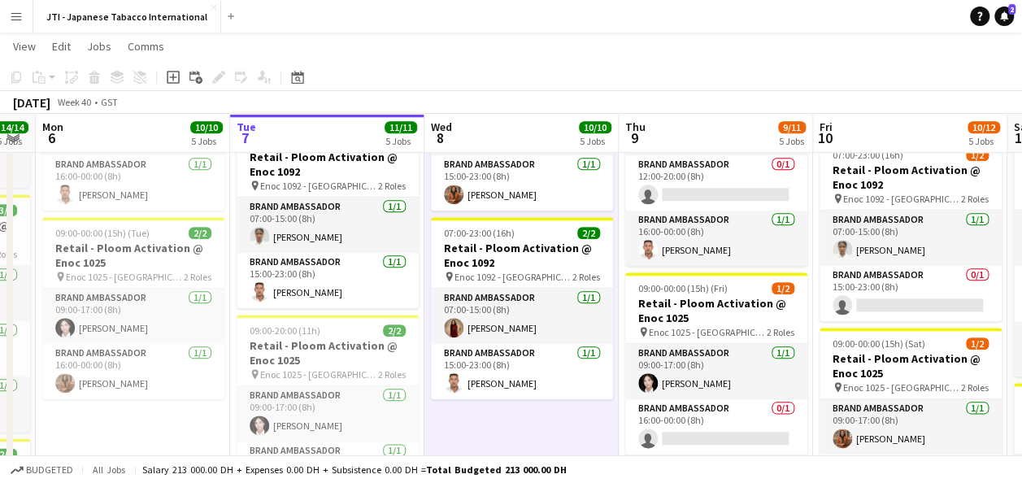
click at [534, 427] on app-date-cell "07:00-23:00 (16h) 2/2 Retail - Ploom Activation @ Enoc 1025 pin Enoc 1025 - Jeb…" at bounding box center [521, 57] width 194 height 1203
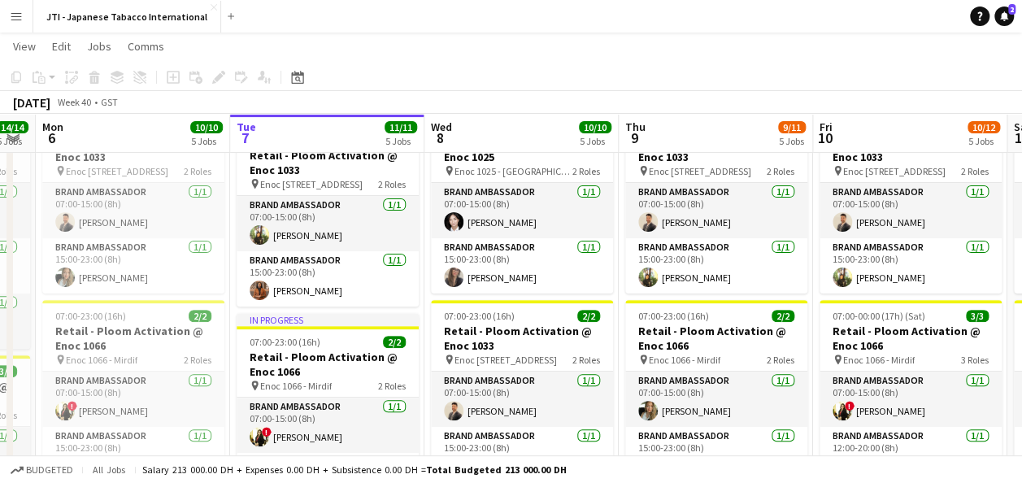
scroll to position [0, 0]
